Goal: Task Accomplishment & Management: Manage account settings

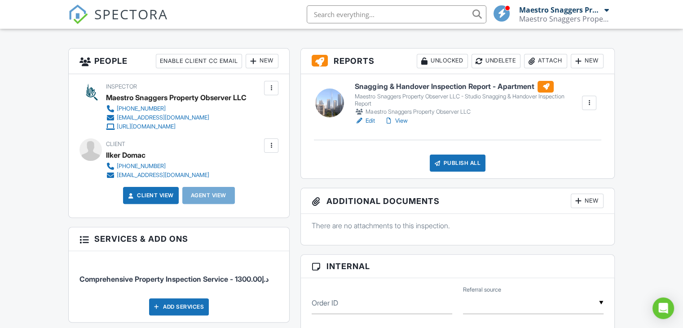
click at [404, 120] on link "View" at bounding box center [395, 120] width 23 height 9
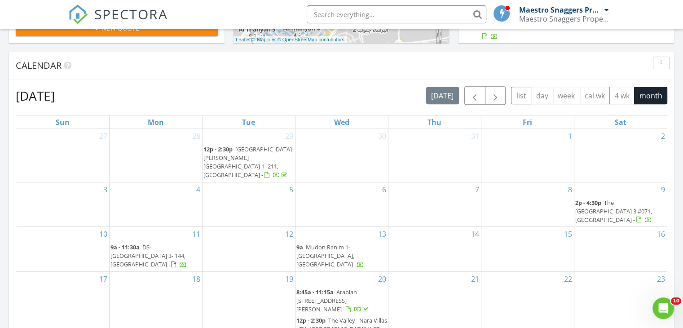
scroll to position [449, 0]
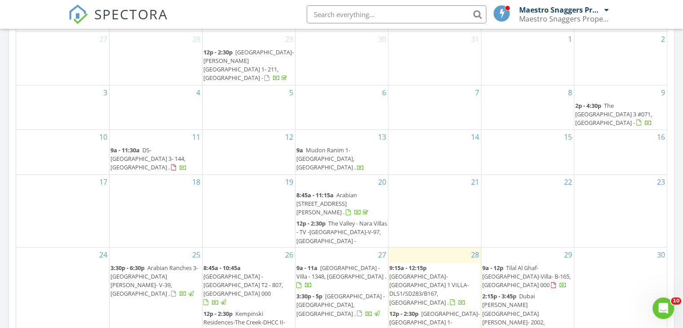
click at [227, 264] on span "8:45a - 10:45a" at bounding box center [222, 268] width 37 height 8
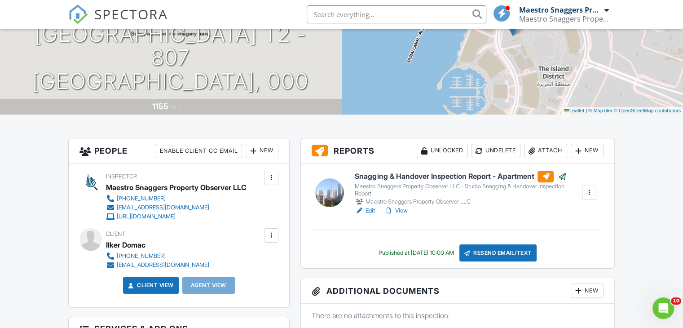
click at [402, 210] on link "View" at bounding box center [395, 210] width 23 height 9
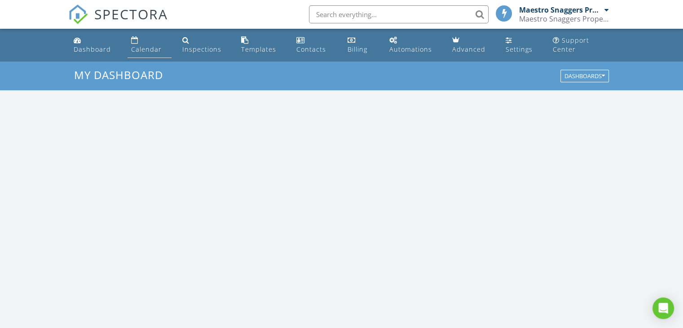
scroll to position [832, 697]
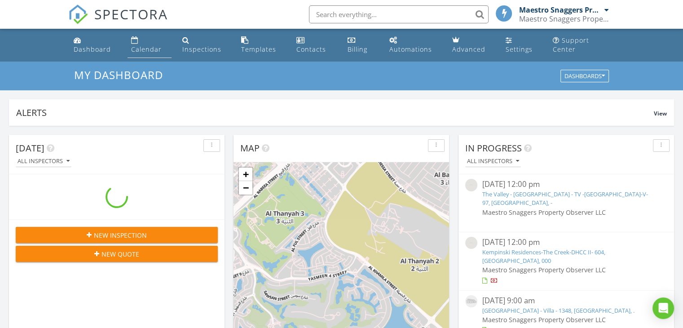
click at [142, 49] on div "Calendar" at bounding box center [146, 49] width 31 height 9
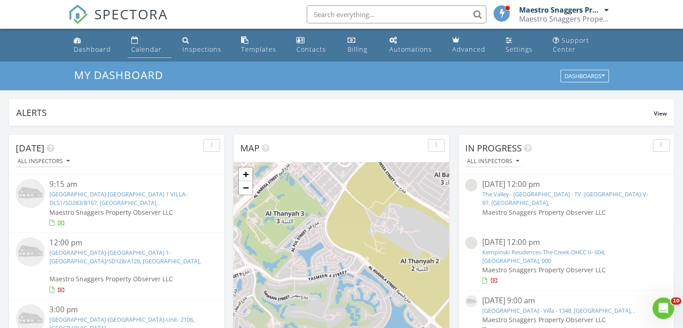
scroll to position [0, 0]
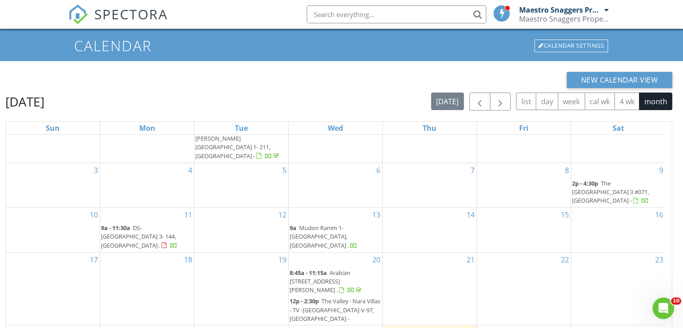
scroll to position [128, 0]
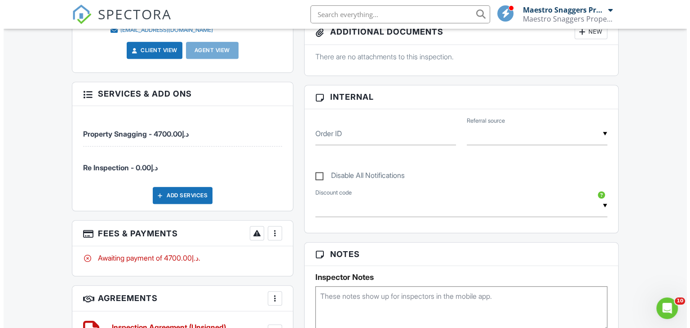
scroll to position [584, 0]
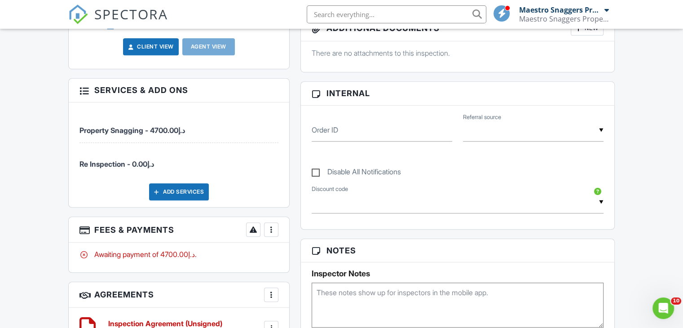
click at [273, 229] on div at bounding box center [271, 229] width 9 height 9
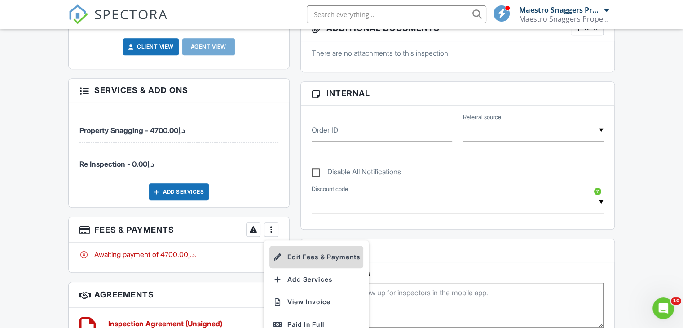
click at [311, 256] on li "Edit Fees & Payments" at bounding box center [317, 257] width 94 height 22
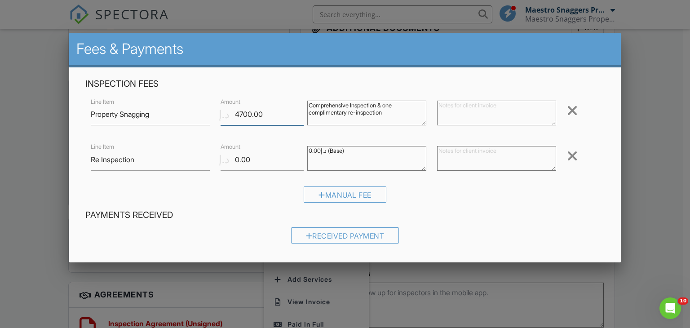
click at [244, 111] on input "4700.00" at bounding box center [262, 114] width 83 height 22
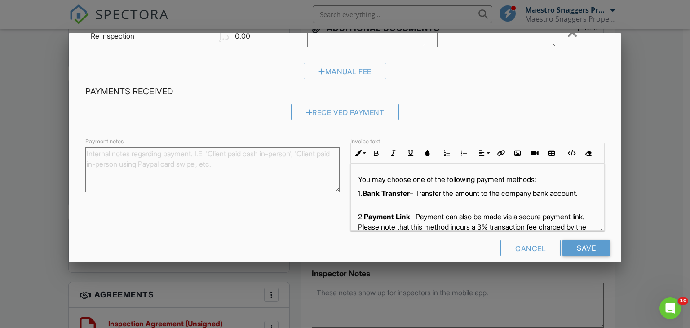
scroll to position [135, 0]
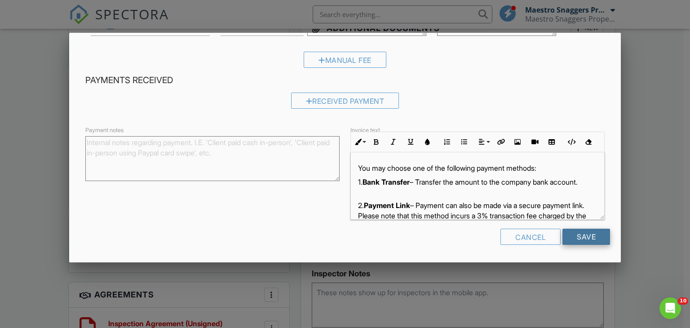
type input "4000.00"
click at [582, 235] on input "Save" at bounding box center [586, 237] width 48 height 16
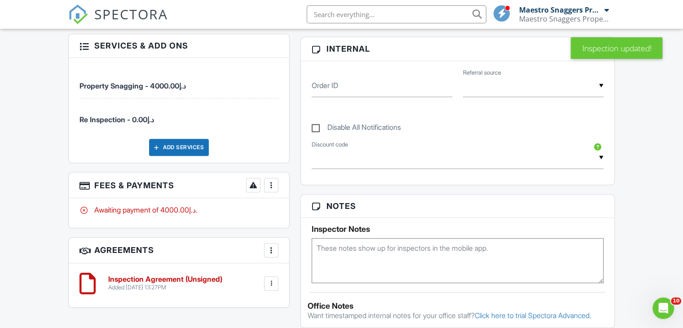
scroll to position [629, 0]
click at [273, 282] on div at bounding box center [271, 283] width 9 height 9
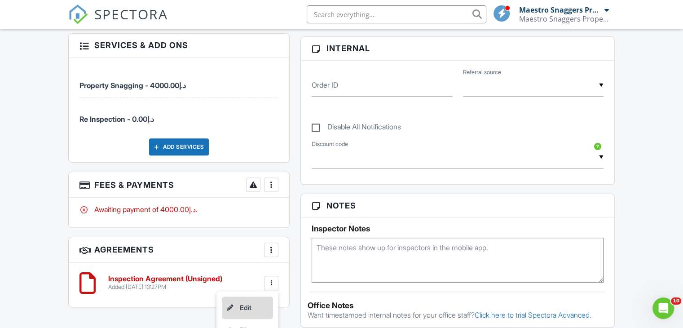
click at [251, 304] on li "Edit" at bounding box center [247, 308] width 51 height 22
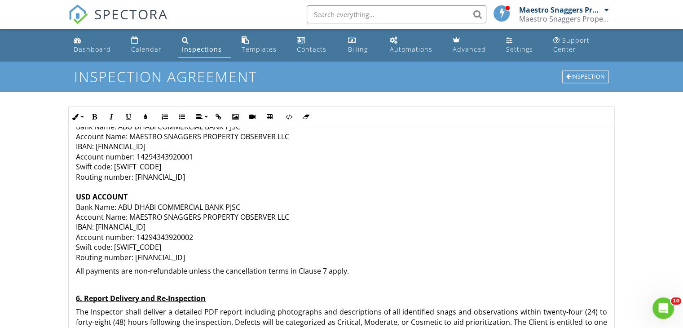
scroll to position [629, 0]
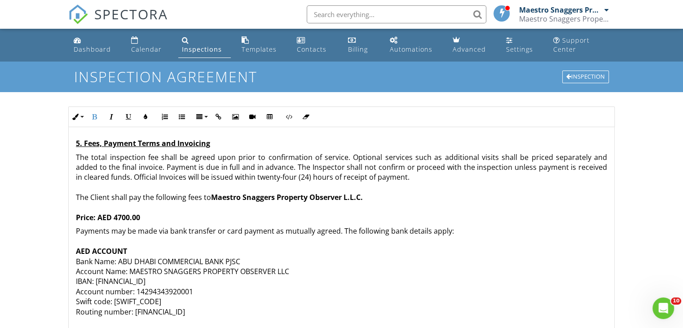
click at [122, 213] on strong "Price: AED 4700.00" at bounding box center [108, 218] width 64 height 10
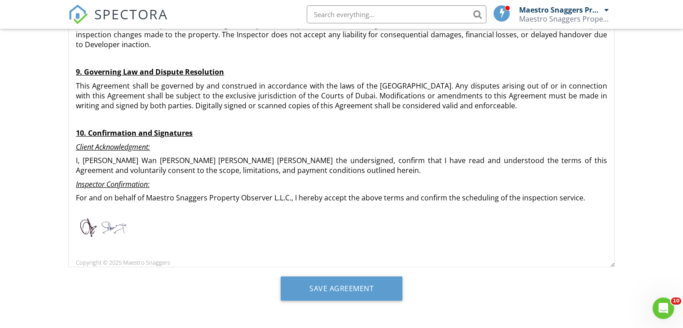
scroll to position [221, 0]
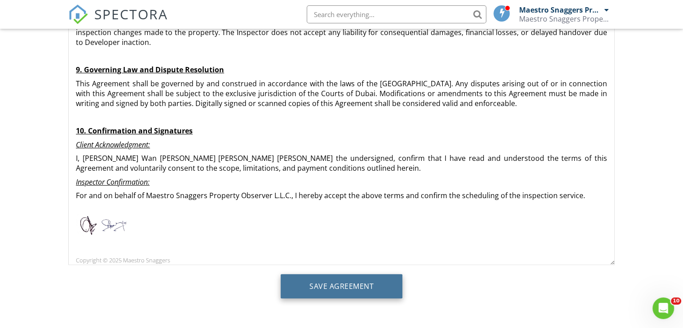
click at [354, 286] on input "Save Agreement" at bounding box center [342, 286] width 122 height 24
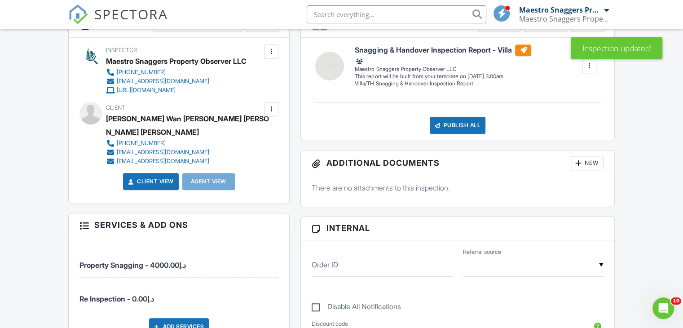
click at [271, 106] on div at bounding box center [271, 109] width 9 height 9
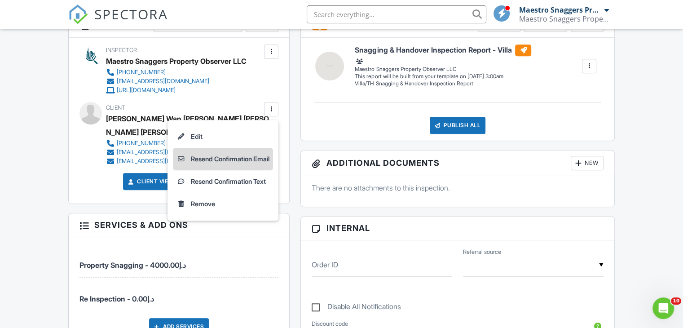
click at [238, 157] on li "Resend Confirmation Email" at bounding box center [223, 159] width 100 height 22
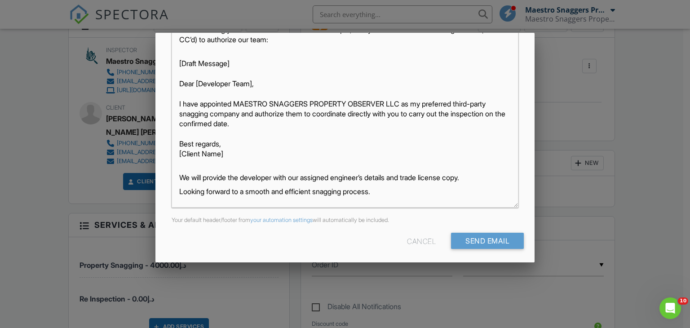
scroll to position [212, 0]
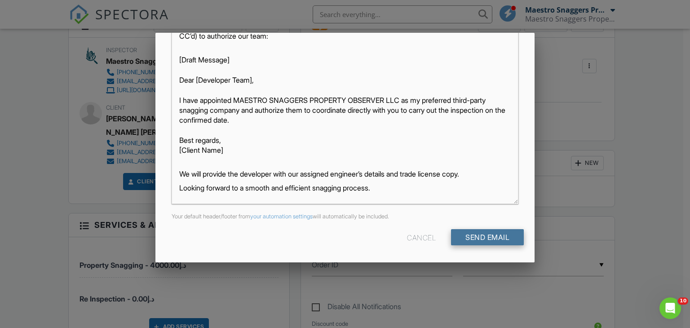
click at [485, 236] on input "Send Email" at bounding box center [487, 237] width 73 height 16
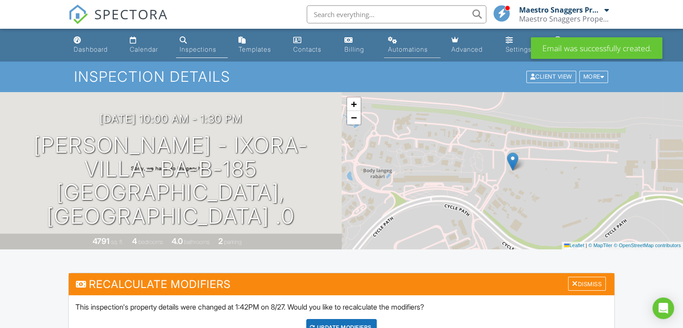
click at [413, 51] on div "Automations" at bounding box center [408, 49] width 40 height 8
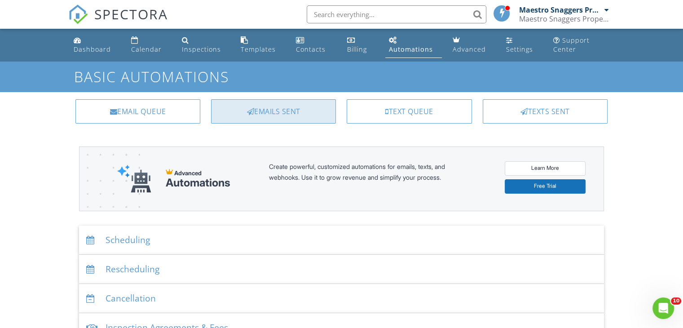
click at [280, 114] on div "Emails Sent" at bounding box center [273, 111] width 125 height 24
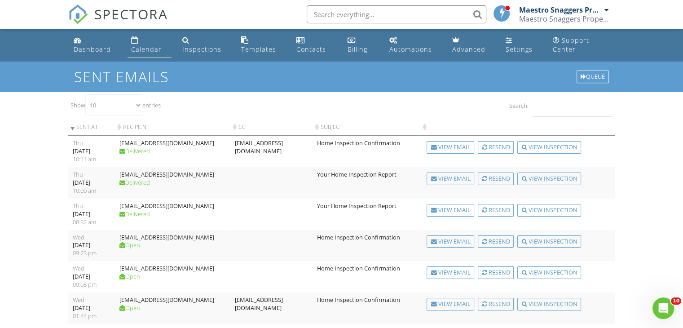
click at [155, 46] on div "Calendar" at bounding box center [146, 49] width 31 height 9
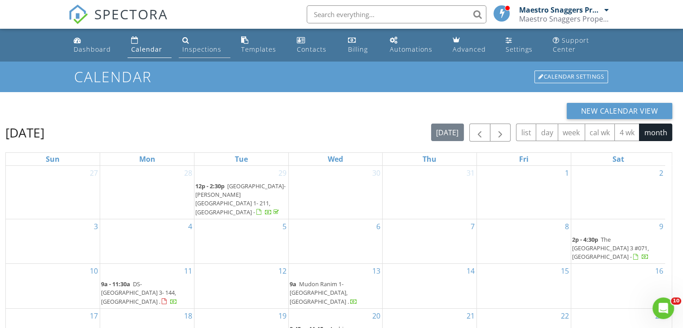
click at [201, 49] on div "Inspections" at bounding box center [201, 49] width 39 height 9
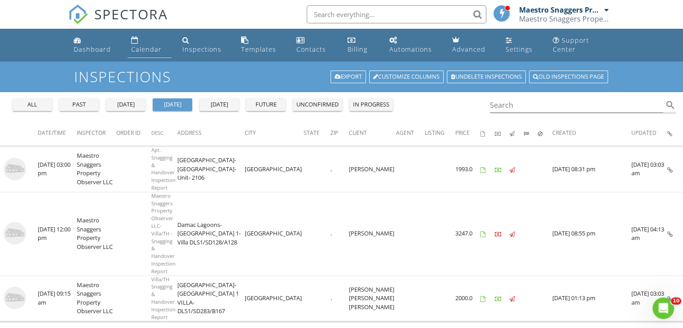
click at [138, 49] on div "Calendar" at bounding box center [146, 49] width 31 height 9
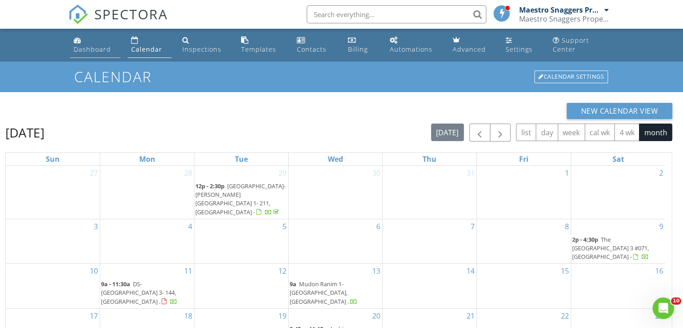
click at [83, 51] on div "Dashboard" at bounding box center [92, 49] width 37 height 9
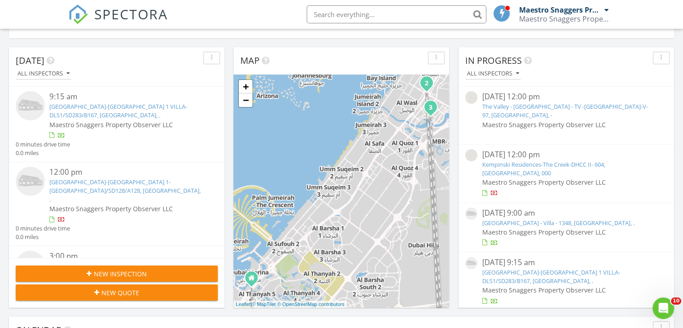
scroll to position [90, 0]
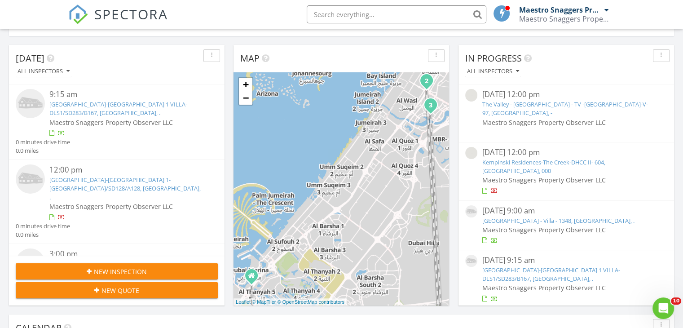
click at [500, 97] on div "08/20/25 12:00 pm" at bounding box center [566, 94] width 168 height 11
click at [474, 95] on img at bounding box center [471, 95] width 12 height 12
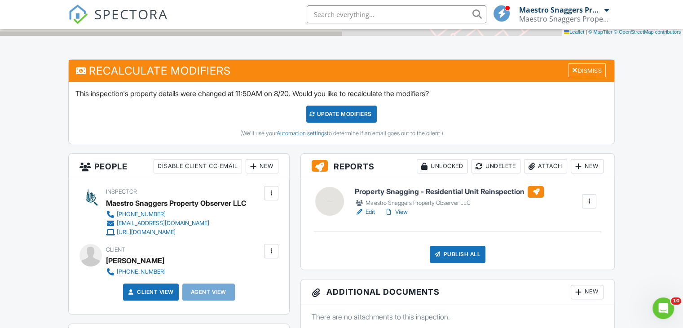
scroll to position [225, 0]
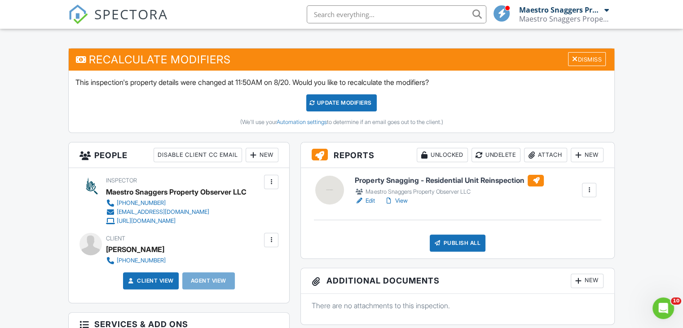
click at [401, 202] on link "View" at bounding box center [395, 200] width 23 height 9
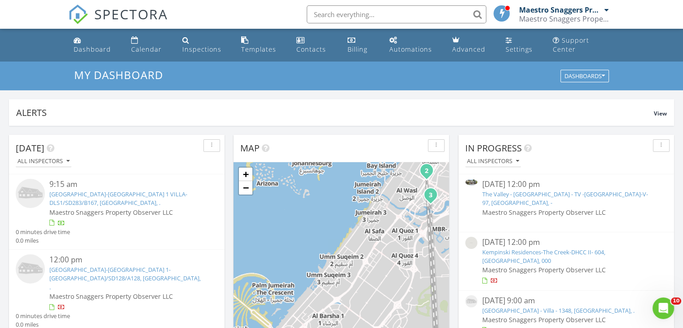
click at [474, 182] on img at bounding box center [471, 182] width 12 height 6
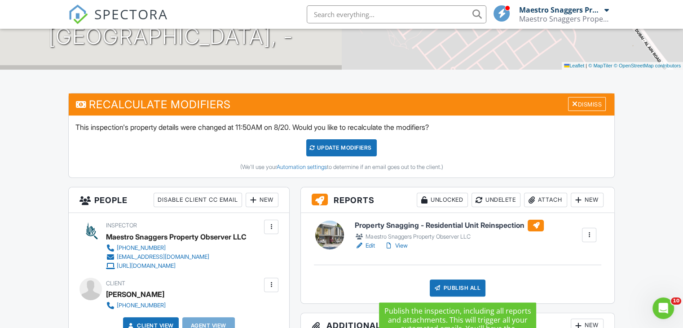
click at [456, 285] on div "Publish All" at bounding box center [458, 287] width 56 height 17
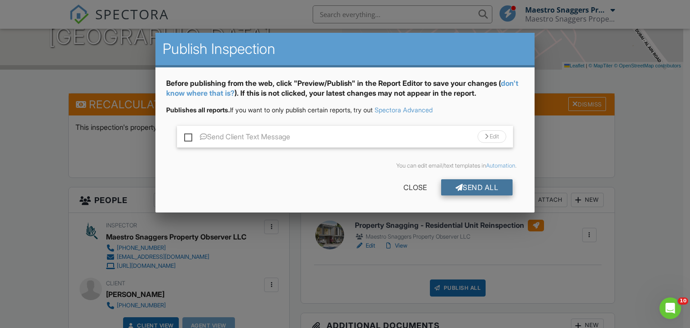
click at [479, 185] on div "Send All" at bounding box center [477, 187] width 72 height 16
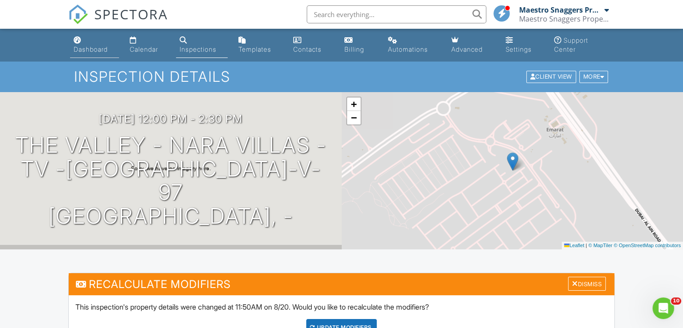
click at [84, 44] on link "Dashboard" at bounding box center [94, 45] width 49 height 26
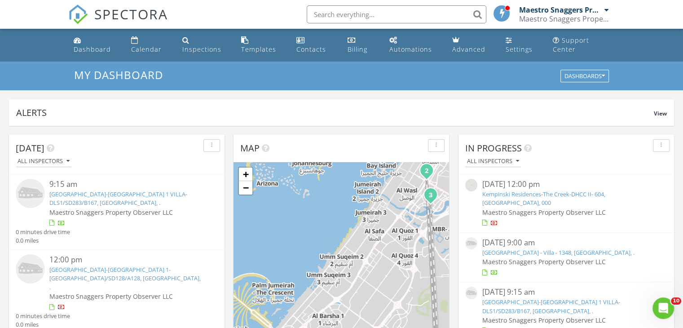
click at [472, 184] on img at bounding box center [471, 185] width 12 height 12
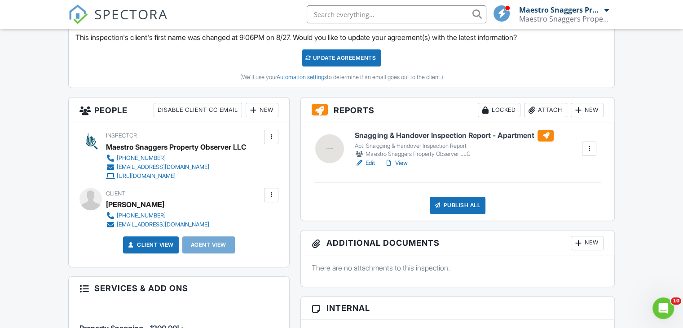
click at [587, 147] on div at bounding box center [589, 148] width 9 height 9
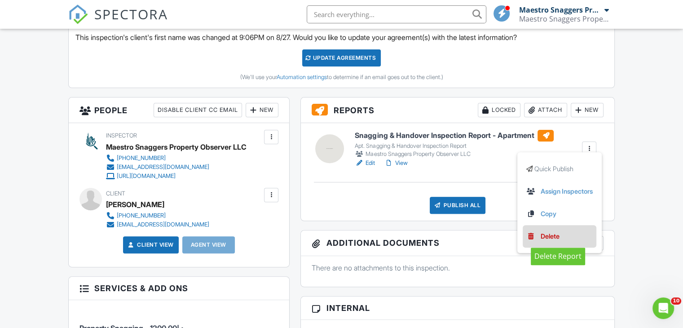
click at [547, 234] on div "Delete" at bounding box center [550, 236] width 19 height 10
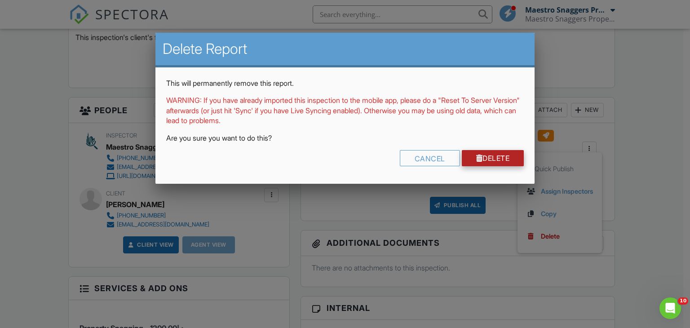
click at [480, 155] on link "Delete" at bounding box center [493, 158] width 62 height 16
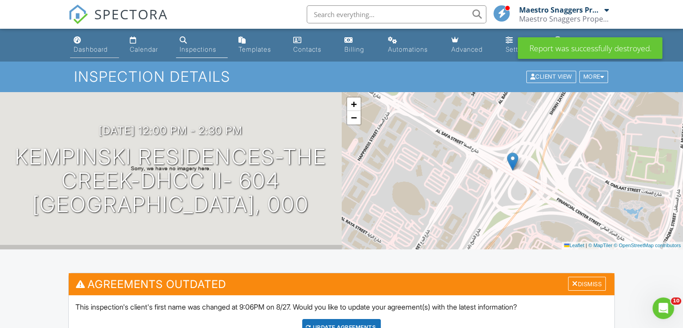
click at [85, 46] on div "Dashboard" at bounding box center [91, 49] width 34 height 8
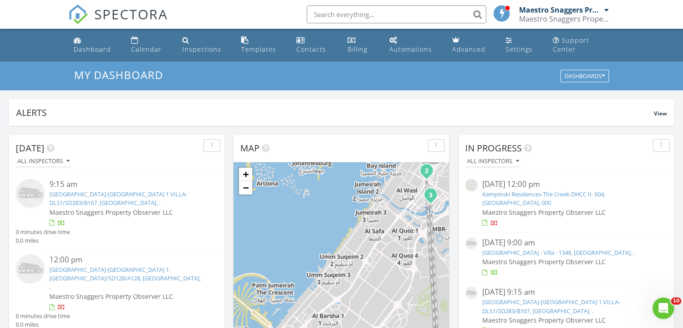
click at [489, 182] on div "08/26/25 12:00 pm" at bounding box center [566, 184] width 168 height 11
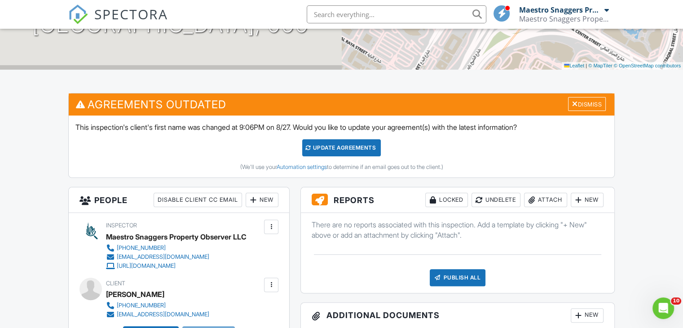
click at [467, 274] on div "Publish All" at bounding box center [458, 277] width 56 height 17
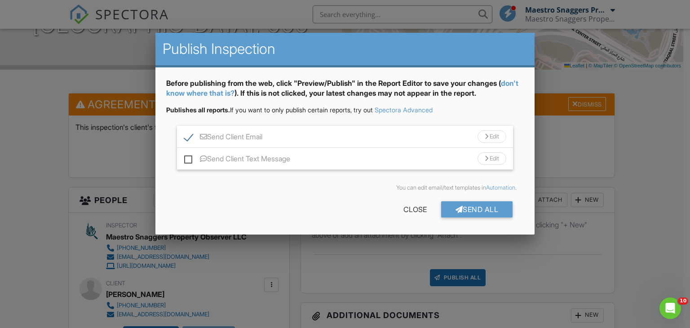
click at [190, 136] on label "Send Client Email" at bounding box center [223, 138] width 78 height 11
checkbox input "false"
click at [469, 206] on div "Send All" at bounding box center [477, 209] width 72 height 16
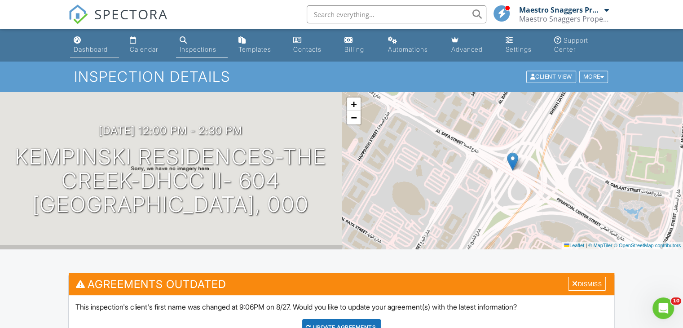
click at [97, 50] on div "Dashboard" at bounding box center [91, 49] width 34 height 8
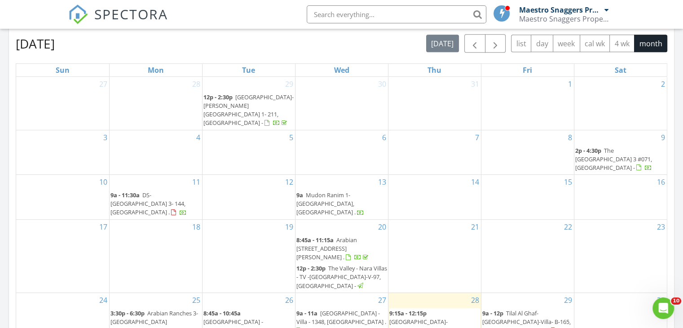
scroll to position [494, 0]
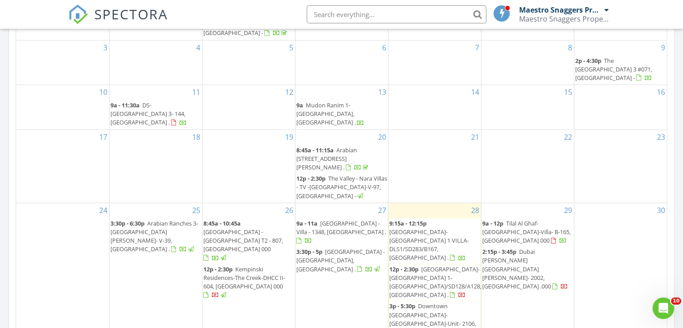
click at [422, 265] on span "[GEOGRAPHIC_DATA]-[GEOGRAPHIC_DATA] 1- [GEOGRAPHIC_DATA]/SD128/A128, [GEOGRAPHI…" at bounding box center [436, 282] width 92 height 34
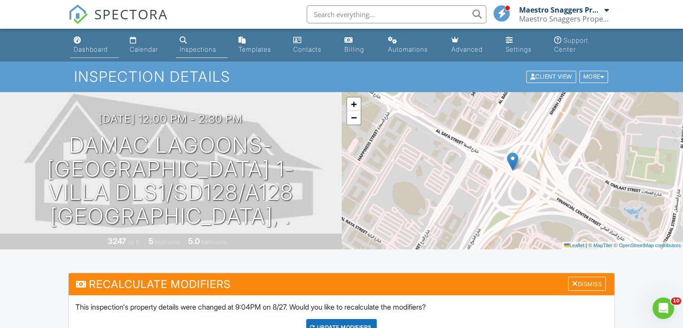
click at [97, 50] on div "Dashboard" at bounding box center [91, 49] width 34 height 8
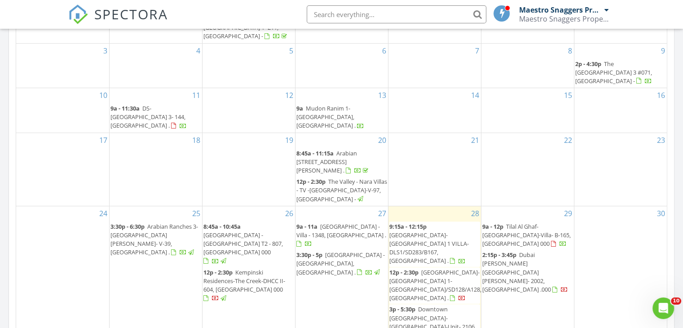
scroll to position [494, 0]
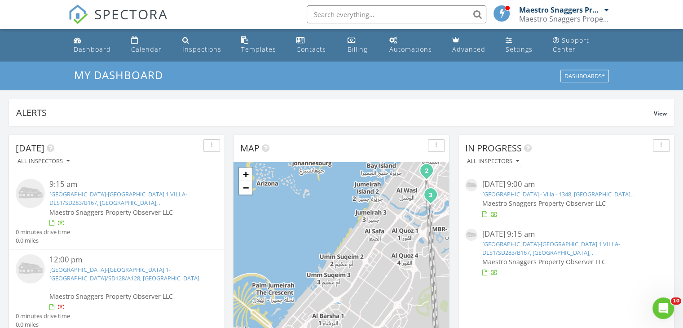
click at [518, 245] on link "[GEOGRAPHIC_DATA]-[GEOGRAPHIC_DATA] 1 VILLA- DLS1/SD283/B167, [GEOGRAPHIC_DATA]…" at bounding box center [551, 248] width 138 height 17
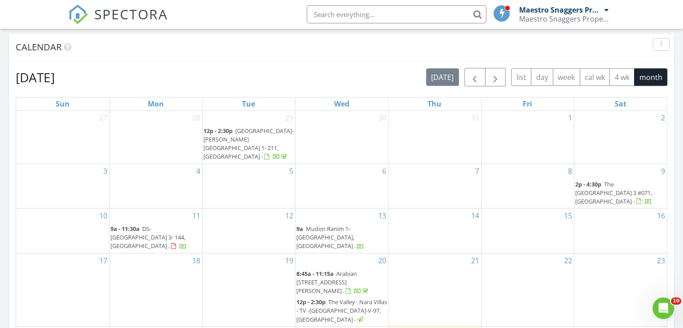
scroll to position [449, 0]
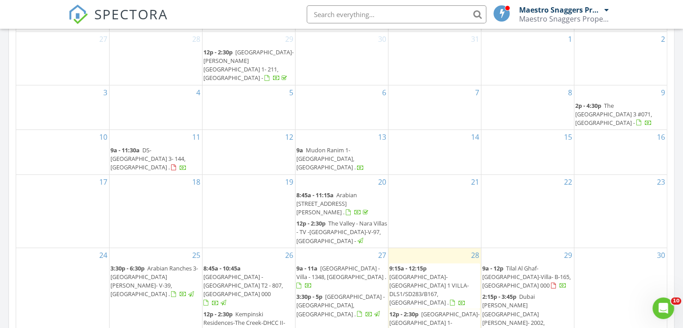
click at [416, 310] on span "Damac Lagoons-Santorini 1- Villa DLS1/SD128/A128, Dubai ." at bounding box center [436, 327] width 92 height 34
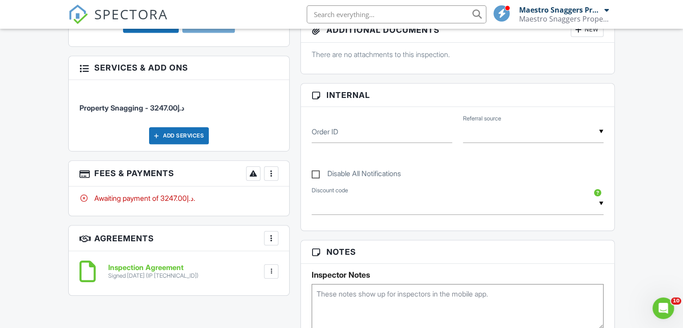
click at [271, 173] on div at bounding box center [271, 173] width 9 height 9
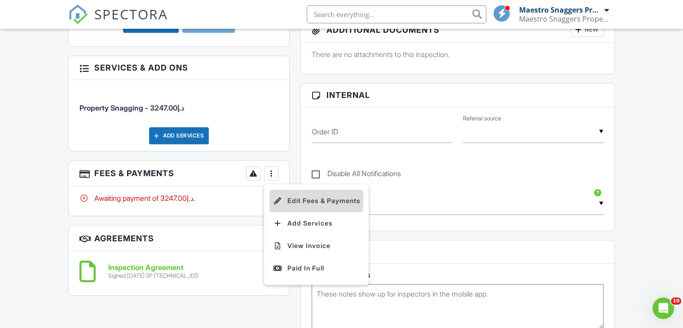
click at [309, 199] on li "Edit Fees & Payments" at bounding box center [317, 201] width 94 height 22
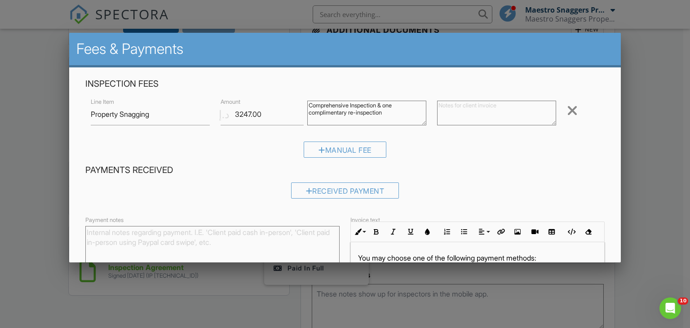
click at [652, 157] on div at bounding box center [345, 160] width 690 height 410
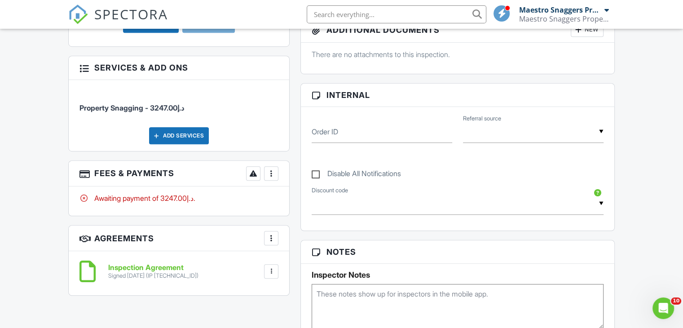
click at [271, 172] on div at bounding box center [271, 173] width 9 height 9
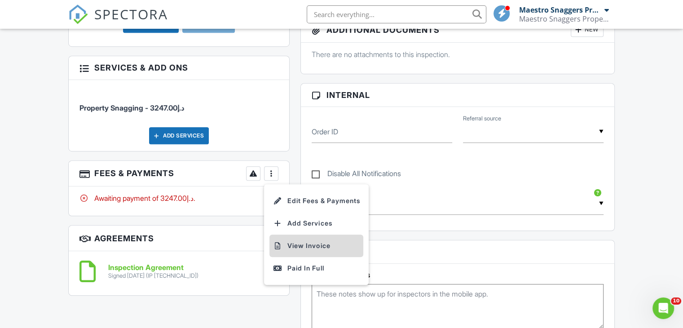
click at [300, 243] on li "View Invoice" at bounding box center [317, 246] width 94 height 22
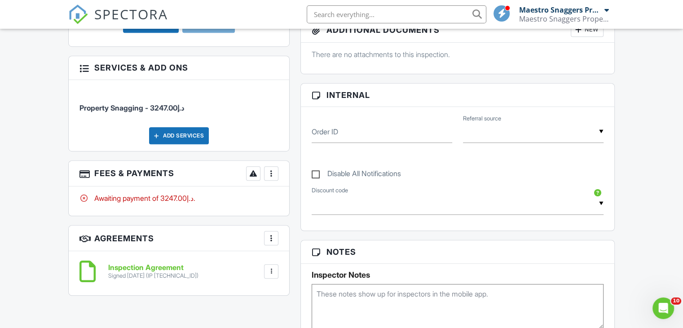
click at [274, 171] on div at bounding box center [271, 173] width 9 height 9
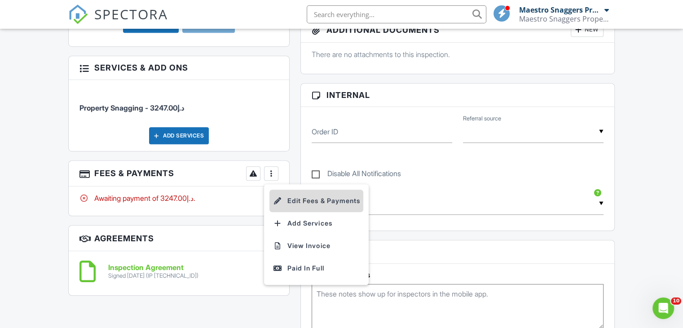
click at [295, 203] on li "Edit Fees & Payments" at bounding box center [317, 201] width 94 height 22
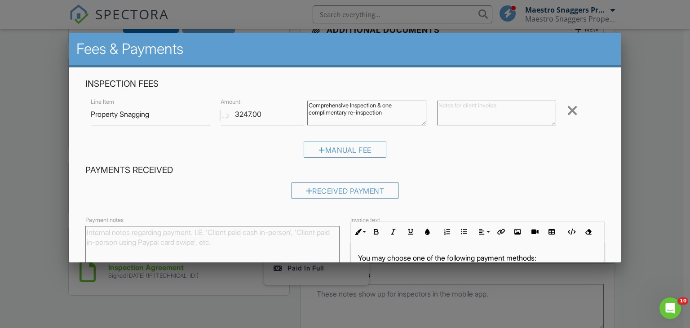
click at [642, 141] on div at bounding box center [345, 160] width 690 height 410
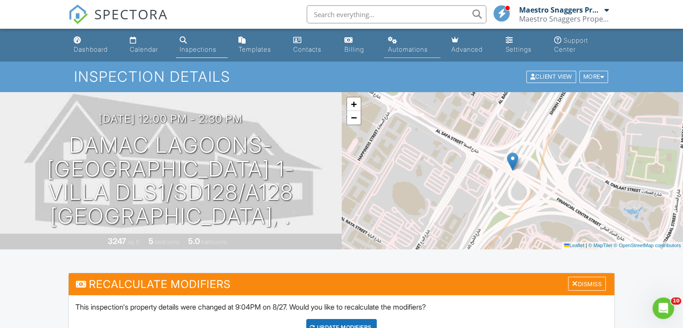
click at [404, 51] on div "Automations" at bounding box center [408, 49] width 40 height 8
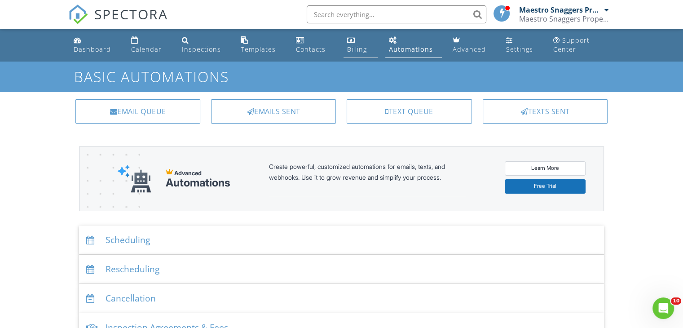
click at [363, 49] on div "Billing" at bounding box center [357, 49] width 20 height 9
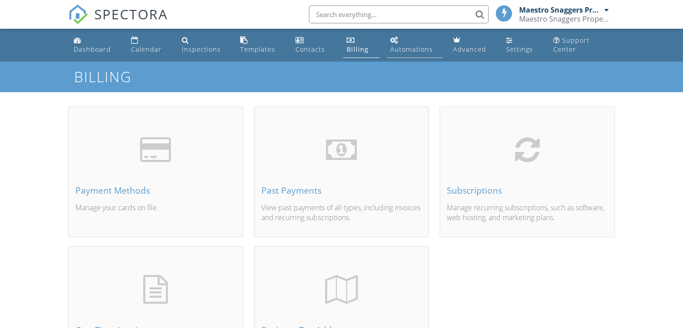
click at [411, 45] on div "Automations" at bounding box center [411, 49] width 43 height 9
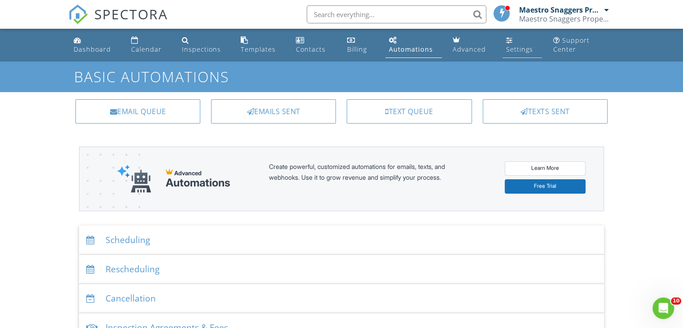
click at [514, 48] on div "Settings" at bounding box center [519, 49] width 27 height 9
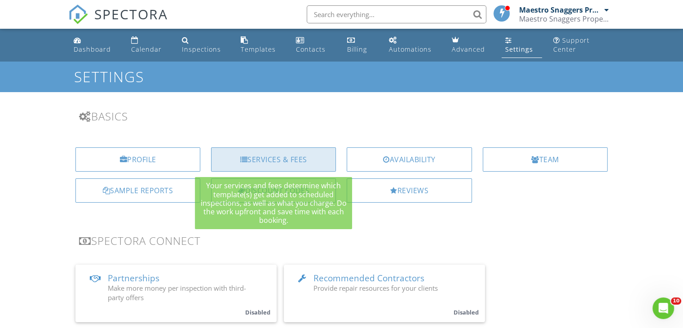
click at [256, 159] on div "Services & Fees" at bounding box center [273, 159] width 125 height 24
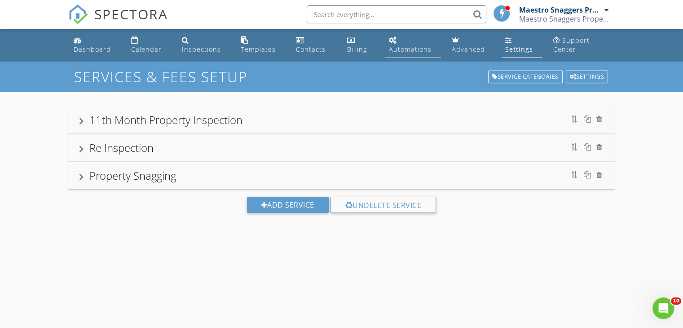
click at [398, 50] on div "Automations" at bounding box center [410, 49] width 43 height 9
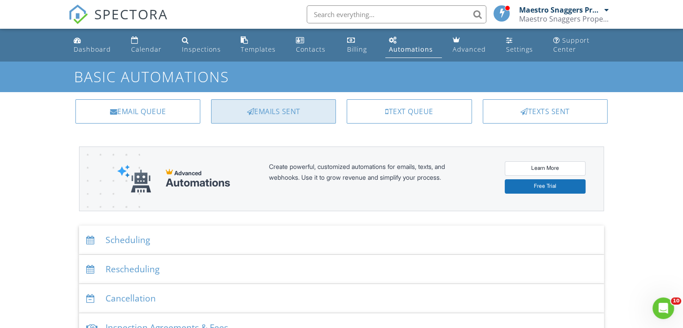
click at [271, 112] on div "Emails Sent" at bounding box center [273, 111] width 125 height 24
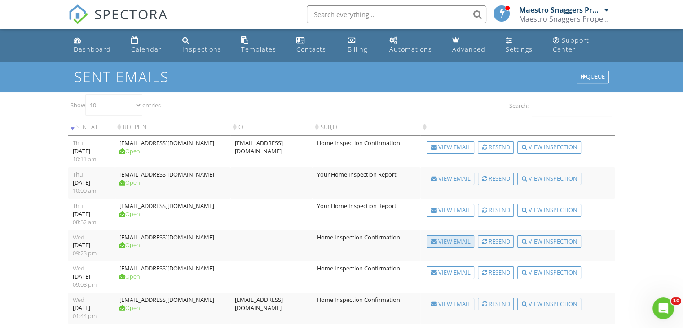
click at [459, 240] on div "View Email" at bounding box center [451, 241] width 48 height 13
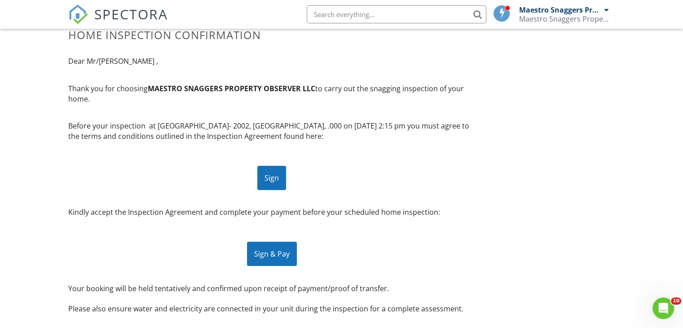
scroll to position [90, 0]
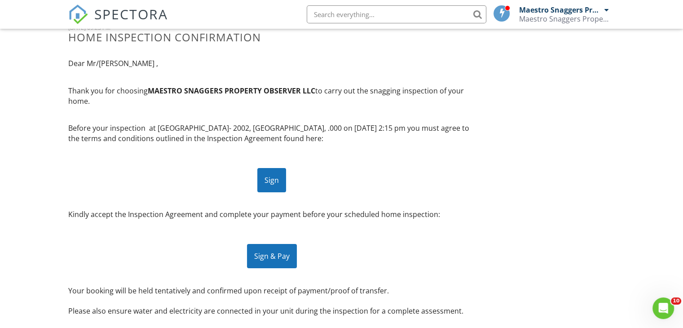
click at [270, 256] on div "Sign & Pay" at bounding box center [272, 256] width 50 height 24
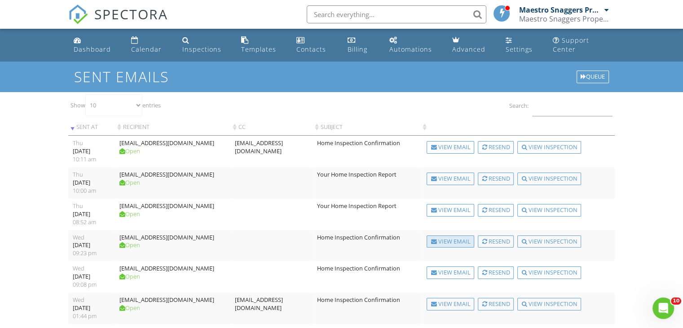
click at [460, 241] on div "View Email" at bounding box center [451, 241] width 48 height 13
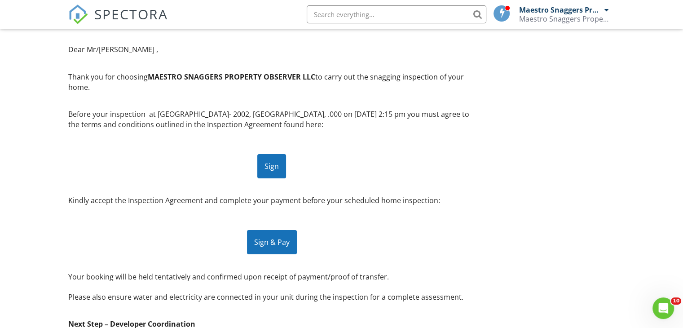
scroll to position [180, 0]
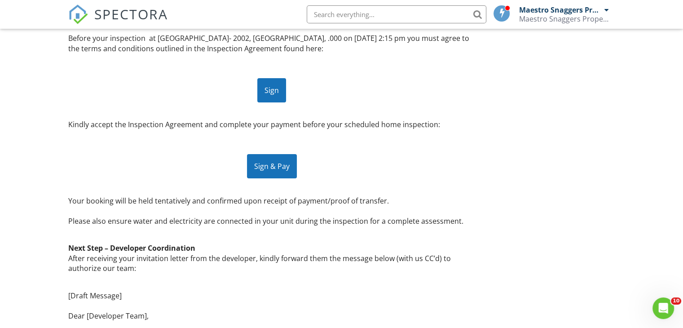
click at [255, 168] on div "Sign & Pay" at bounding box center [272, 166] width 50 height 24
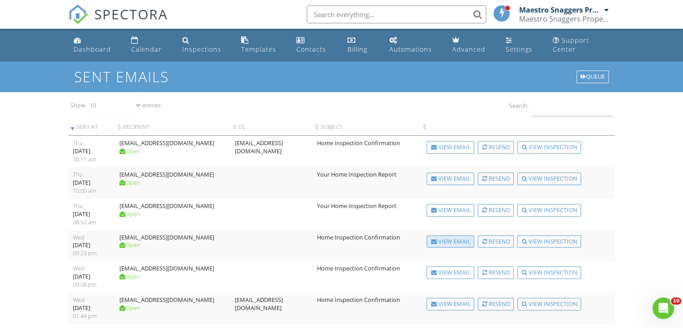
click at [451, 239] on div "View Email" at bounding box center [451, 241] width 48 height 13
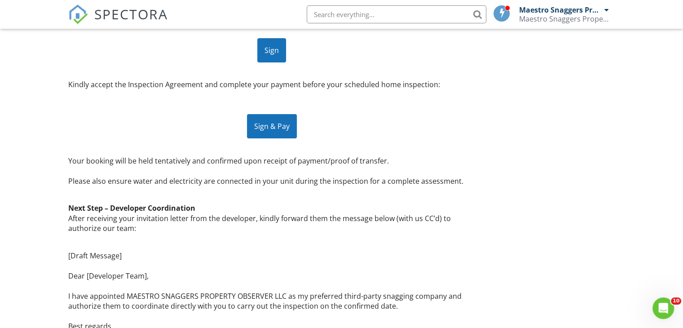
scroll to position [225, 0]
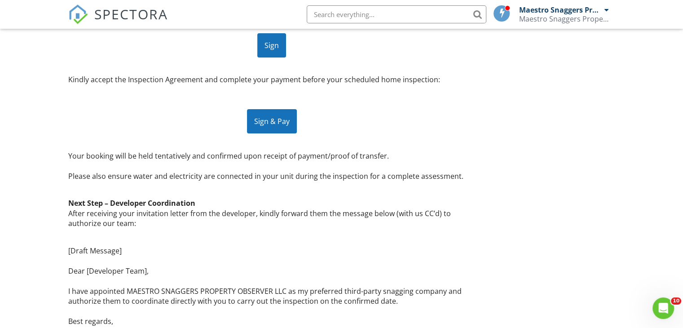
click at [265, 123] on div "Sign & Pay" at bounding box center [272, 121] width 50 height 24
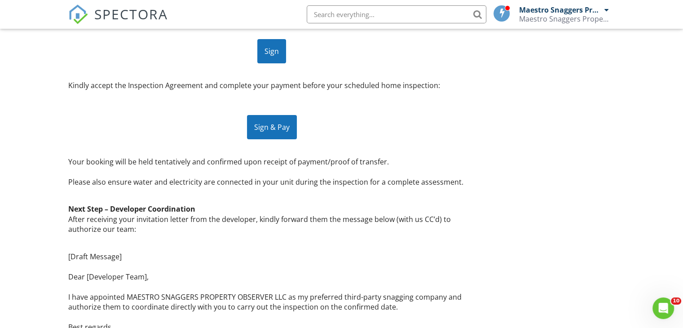
scroll to position [217, 0]
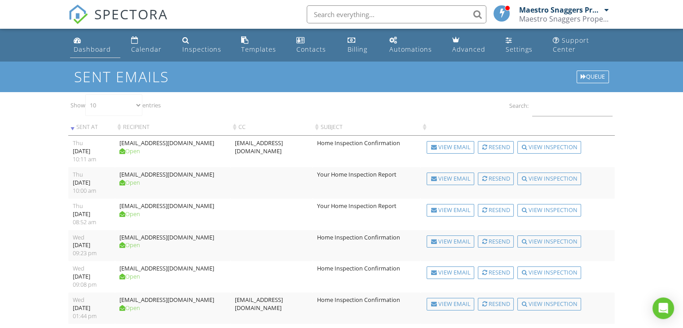
click at [89, 50] on div "Dashboard" at bounding box center [92, 49] width 37 height 9
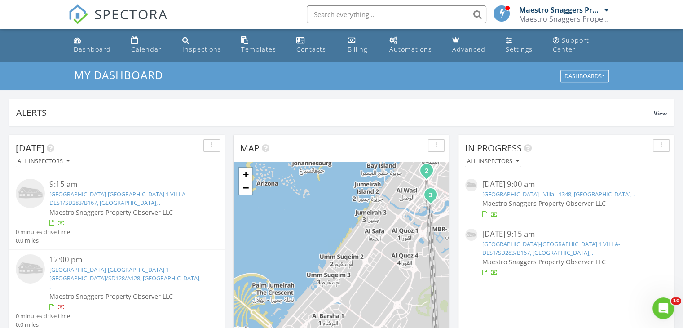
click at [187, 51] on div "Inspections" at bounding box center [201, 49] width 39 height 9
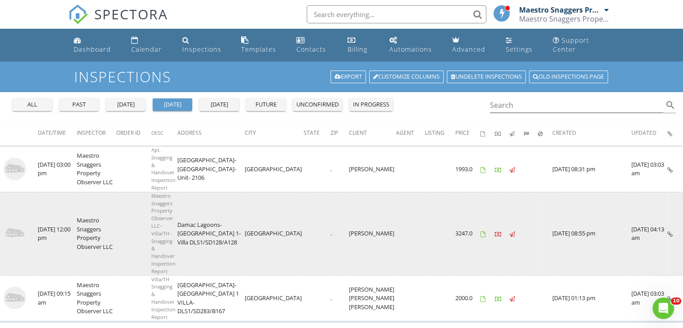
click at [18, 222] on img at bounding box center [15, 233] width 22 height 22
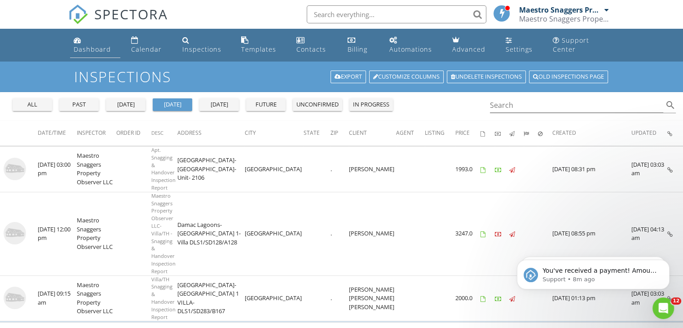
click at [93, 48] on div "Dashboard" at bounding box center [92, 49] width 37 height 9
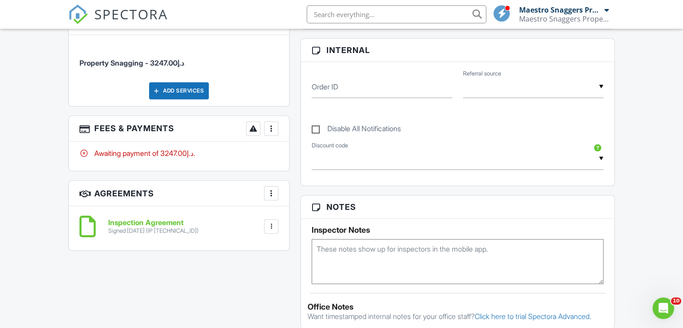
click at [273, 126] on div at bounding box center [271, 128] width 9 height 9
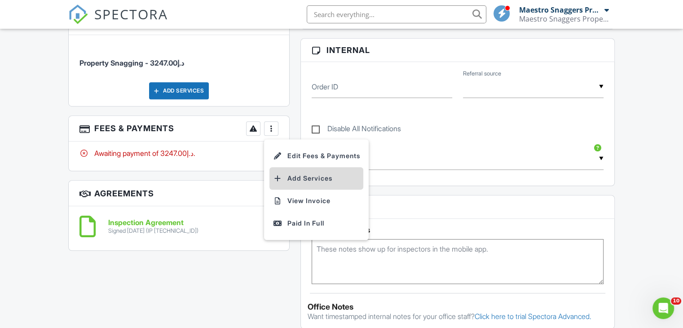
click at [301, 175] on li "Add Services" at bounding box center [317, 178] width 94 height 22
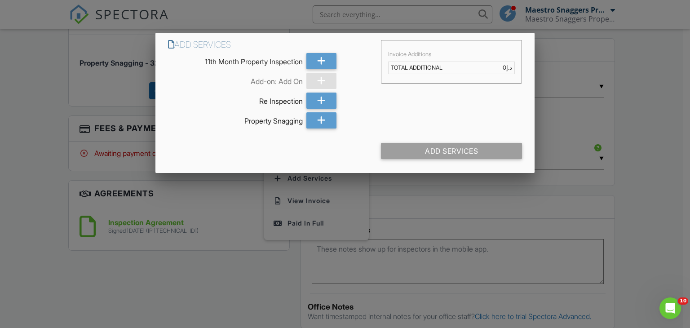
click at [213, 274] on div at bounding box center [345, 160] width 690 height 410
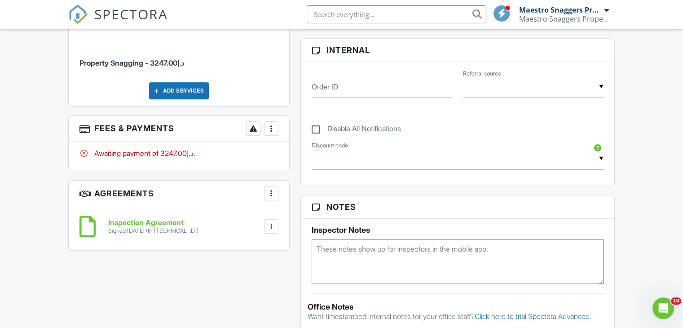
click at [268, 128] on div at bounding box center [271, 128] width 9 height 9
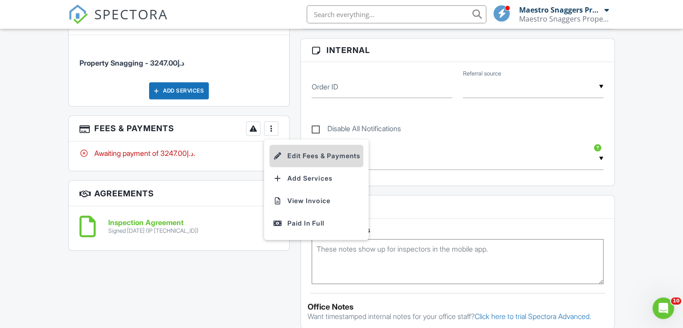
click at [304, 155] on li "Edit Fees & Payments" at bounding box center [317, 156] width 94 height 22
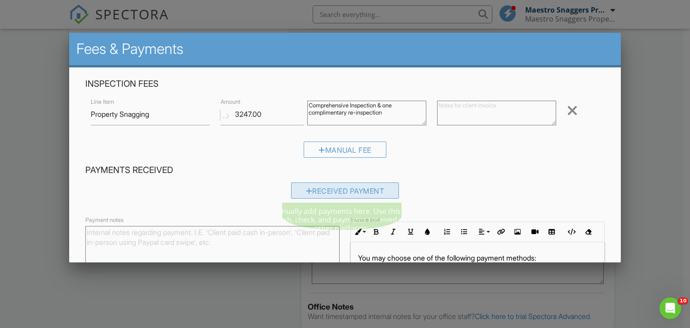
click at [311, 193] on div "Received Payment" at bounding box center [345, 190] width 108 height 16
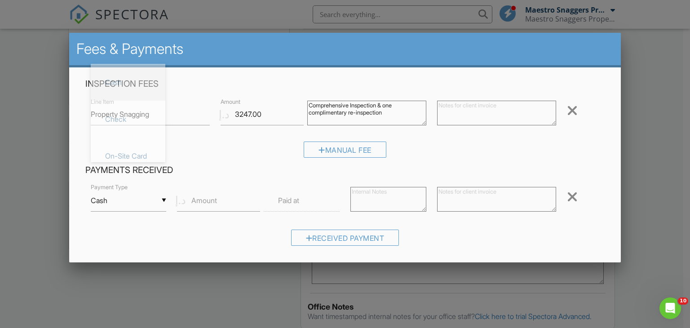
click at [163, 200] on input "Cash" at bounding box center [129, 201] width 76 height 22
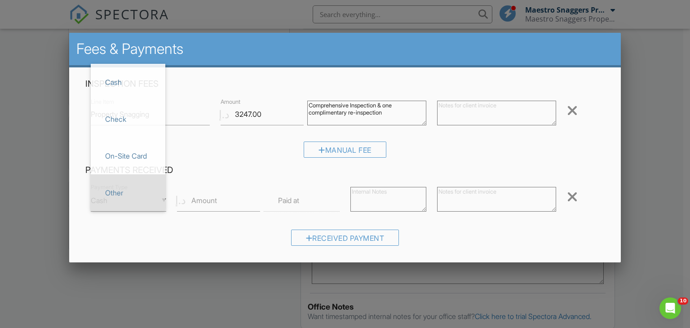
click at [117, 193] on span "Other" at bounding box center [128, 193] width 60 height 22
type input "Other"
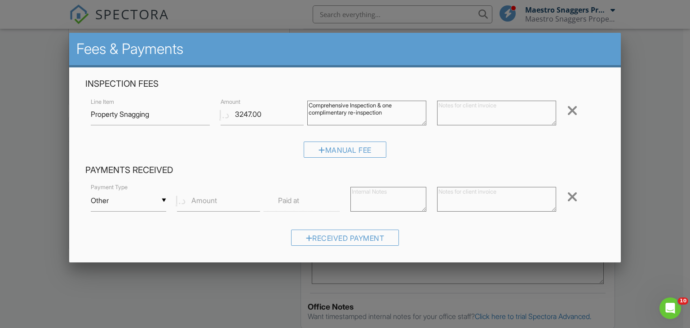
click at [196, 199] on label "Amount" at bounding box center [204, 200] width 26 height 10
click at [196, 199] on input "Amount" at bounding box center [218, 201] width 83 height 22
drag, startPoint x: 325, startPoint y: 44, endPoint x: 382, endPoint y: 57, distance: 58.1
click at [382, 57] on h2 "Fees & Payments" at bounding box center [345, 49] width 538 height 18
drag, startPoint x: 205, startPoint y: 198, endPoint x: 177, endPoint y: 196, distance: 28.4
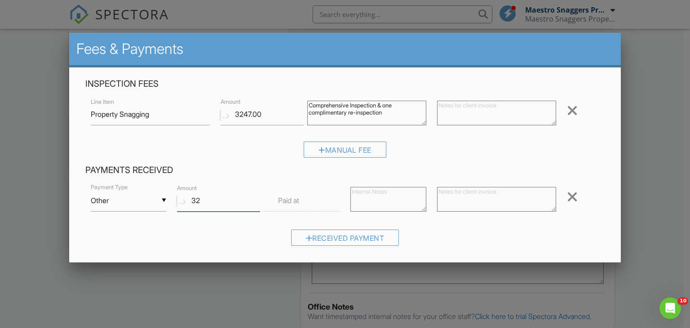
click at [177, 197] on div "د.إ Amount 32" at bounding box center [215, 201] width 87 height 22
paste input "43.04"
type input "3243.04"
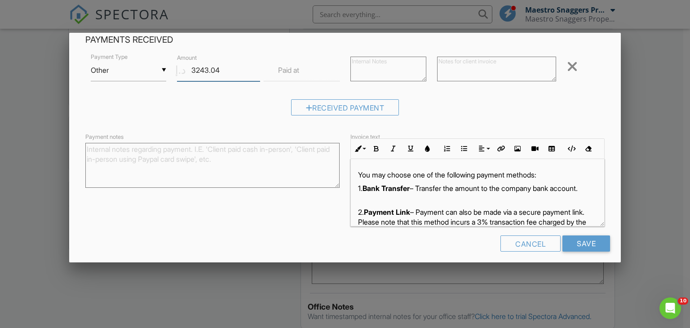
scroll to position [137, 0]
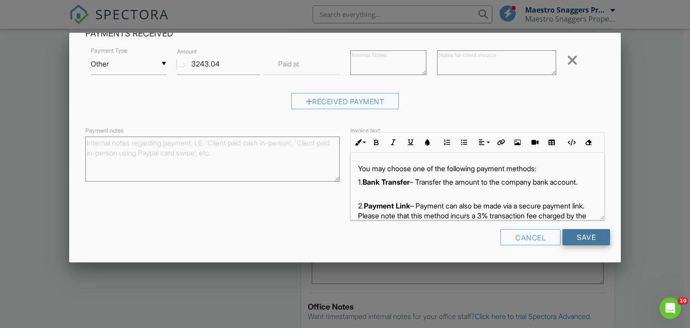
click at [577, 237] on input "Save" at bounding box center [586, 237] width 48 height 16
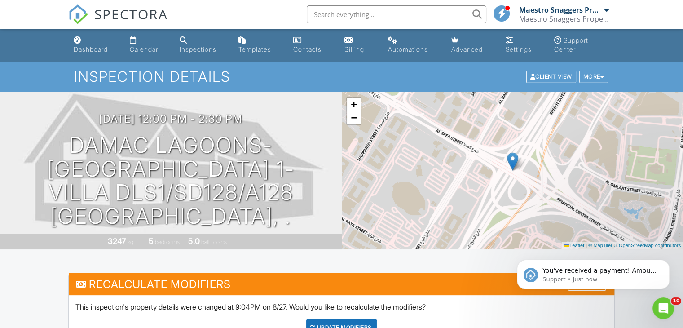
click at [141, 49] on div "Calendar" at bounding box center [144, 49] width 28 height 8
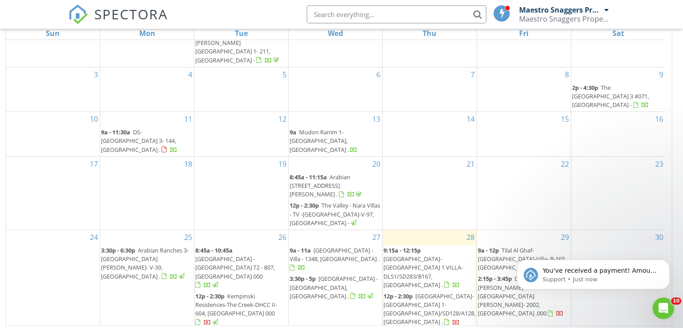
scroll to position [128, 0]
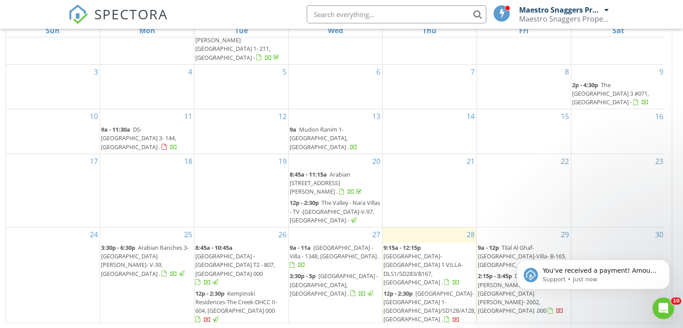
click at [507, 272] on span "Dubai [PERSON_NAME][GEOGRAPHIC_DATA][PERSON_NAME]- 2002, [GEOGRAPHIC_DATA] .000" at bounding box center [512, 293] width 69 height 43
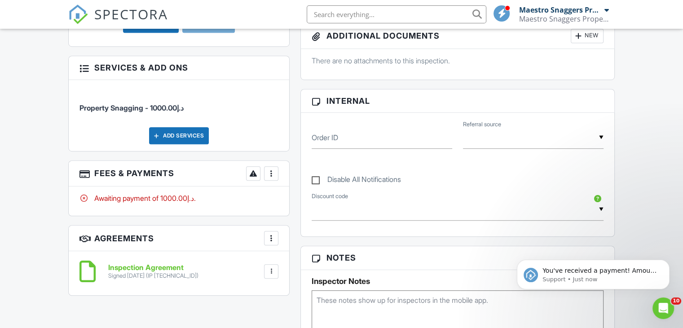
click at [271, 169] on div at bounding box center [271, 173] width 9 height 9
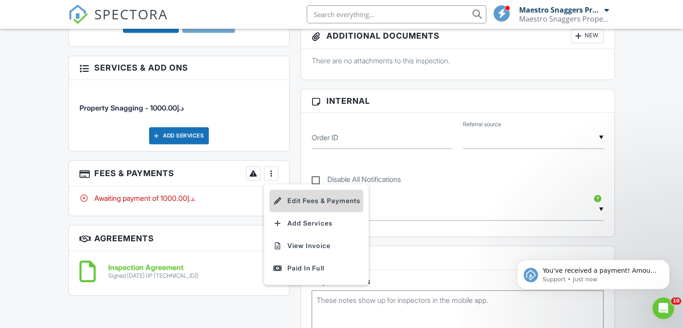
click at [305, 199] on li "Edit Fees & Payments" at bounding box center [317, 201] width 94 height 22
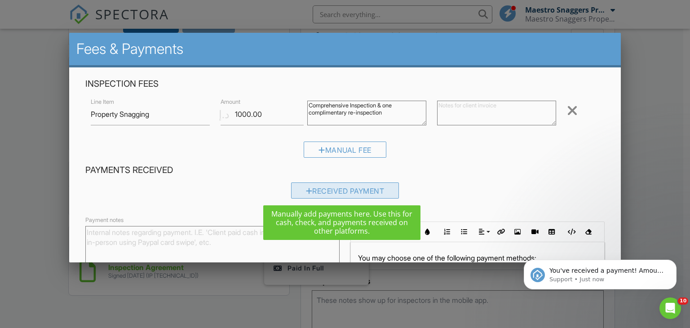
click at [330, 190] on div "Received Payment" at bounding box center [345, 190] width 108 height 16
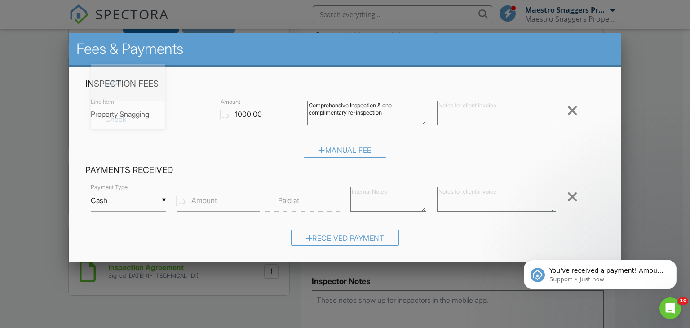
click at [163, 198] on input "Cash" at bounding box center [129, 201] width 76 height 22
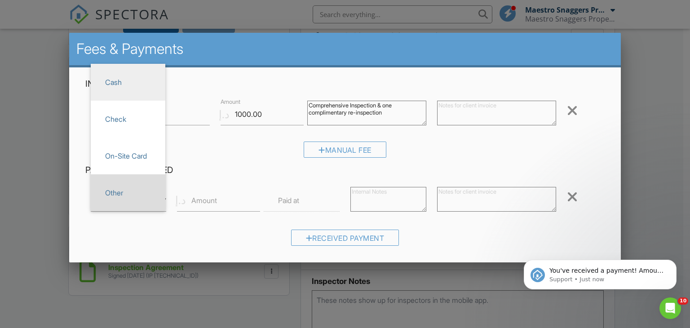
click at [111, 193] on span "Other" at bounding box center [128, 193] width 60 height 22
type input "Other"
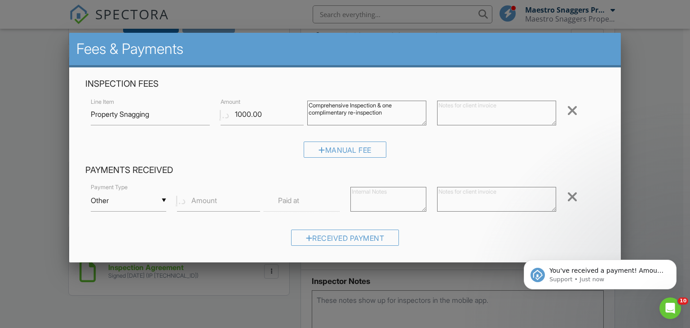
click at [212, 196] on label "Amount" at bounding box center [204, 200] width 26 height 10
click at [212, 196] on input "Amount" at bounding box center [218, 201] width 83 height 22
drag, startPoint x: 181, startPoint y: 202, endPoint x: 192, endPoint y: 207, distance: 11.9
click at [192, 207] on input "Amount" at bounding box center [218, 201] width 83 height 22
paste input "998.77"
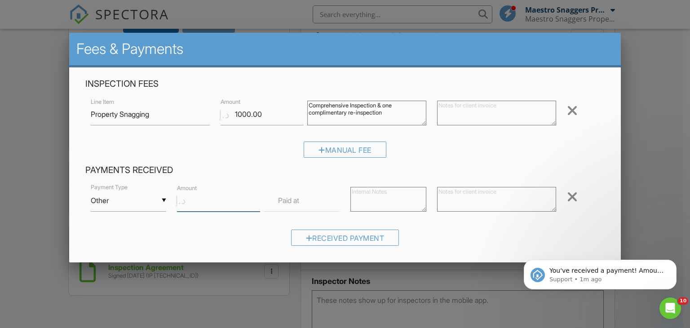
type input "998.77"
click at [284, 201] on label "Paid at" at bounding box center [288, 200] width 21 height 10
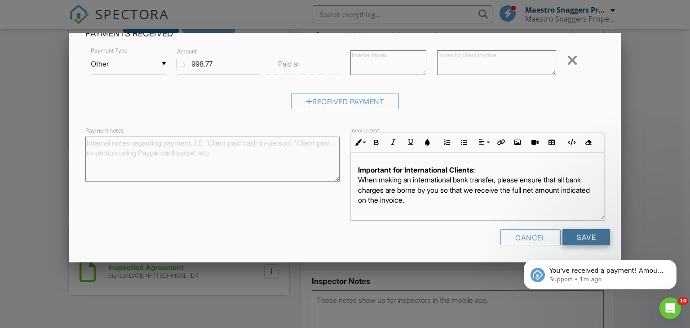
click at [579, 236] on input "Save" at bounding box center [586, 237] width 48 height 16
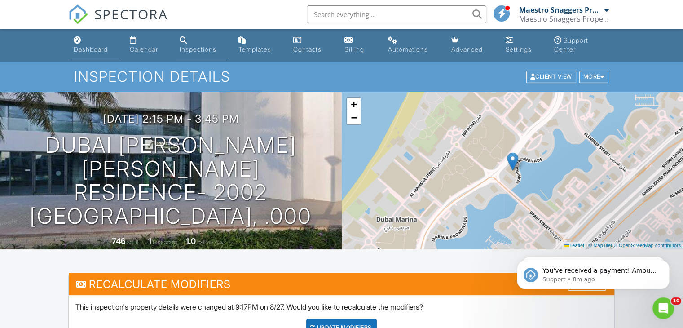
click at [78, 45] on link "Dashboard" at bounding box center [94, 45] width 49 height 26
